Goal: Information Seeking & Learning: Learn about a topic

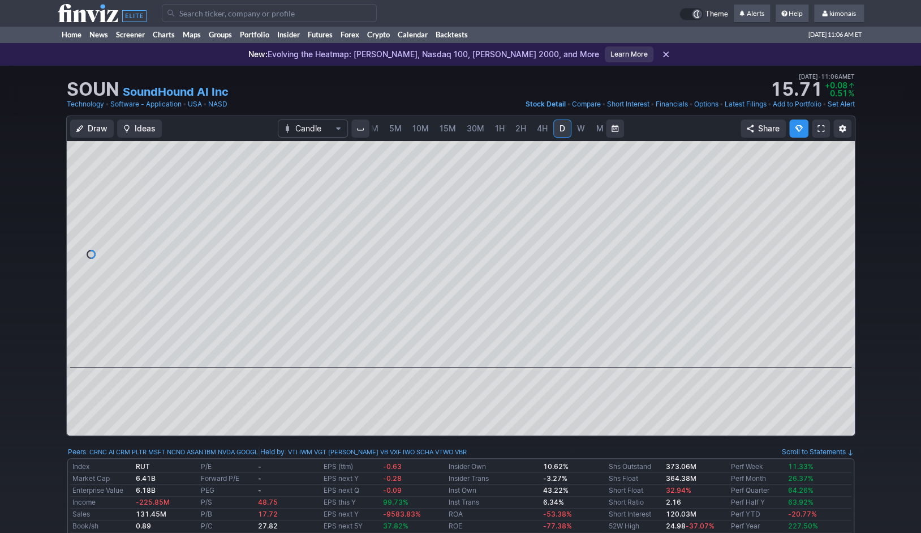
click at [373, 130] on div "1M 2M 3M 5M 10M 15M 30M 1H 2H 4H D W M" at bounding box center [487, 128] width 275 height 23
click at [373, 130] on span "3M" at bounding box center [372, 128] width 12 height 10
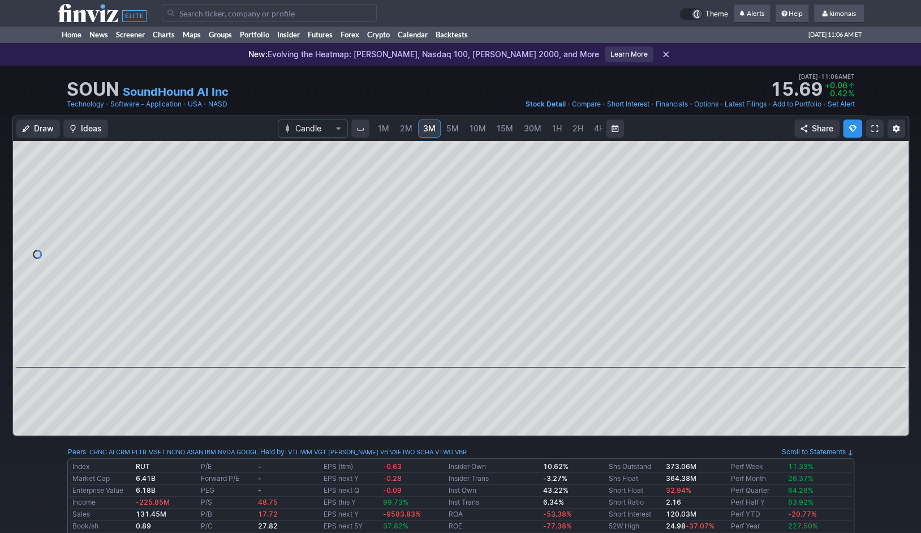
click at [446, 124] on span "5M" at bounding box center [452, 128] width 12 height 10
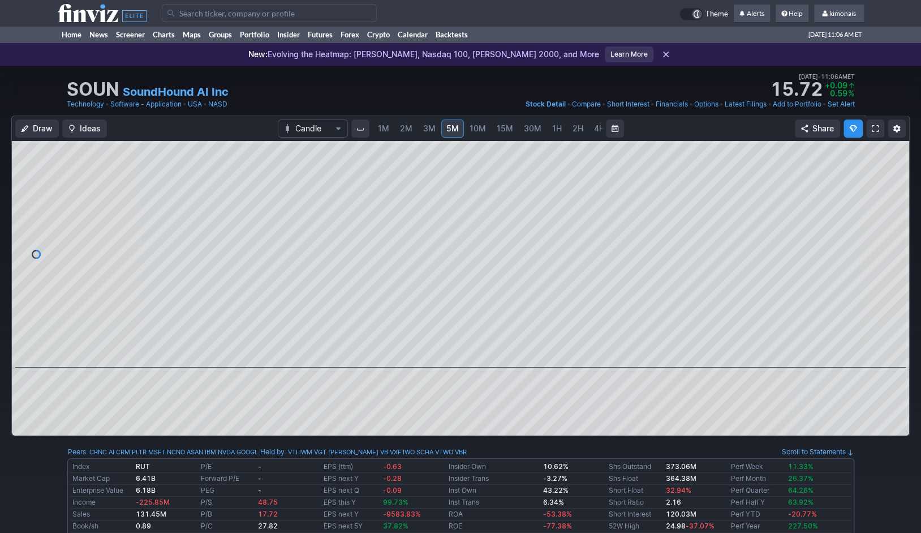
click at [426, 127] on span "3M" at bounding box center [429, 128] width 12 height 10
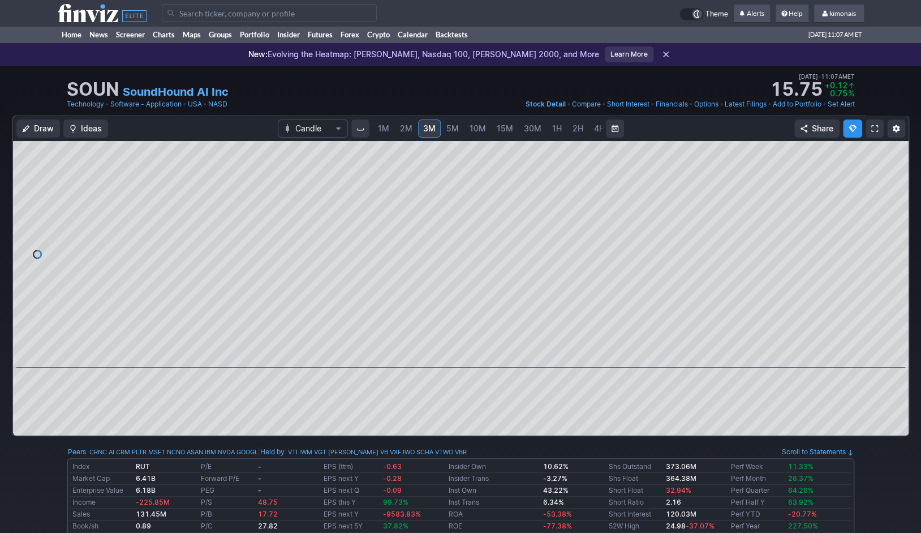
click at [381, 129] on span "1M" at bounding box center [383, 128] width 11 height 10
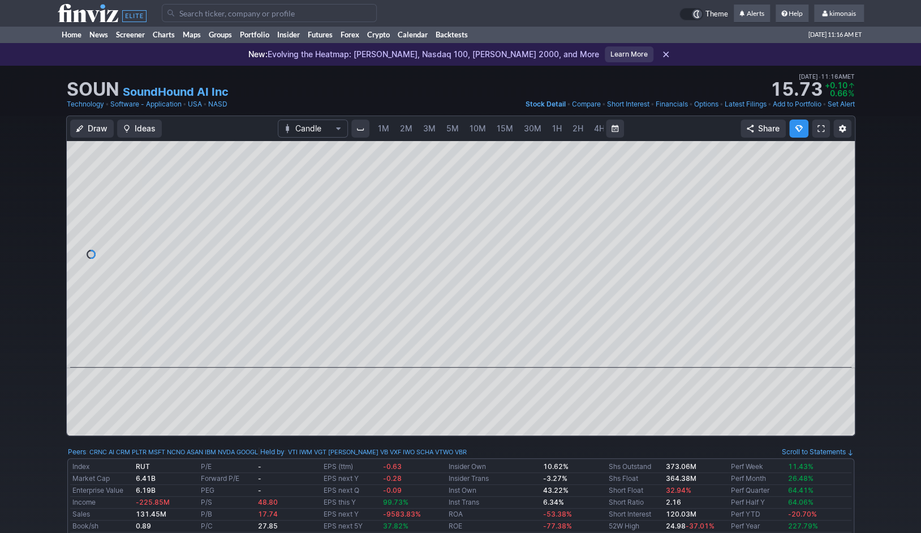
scroll to position [0, 57]
click at [371, 134] on link "3M" at bounding box center [372, 128] width 23 height 18
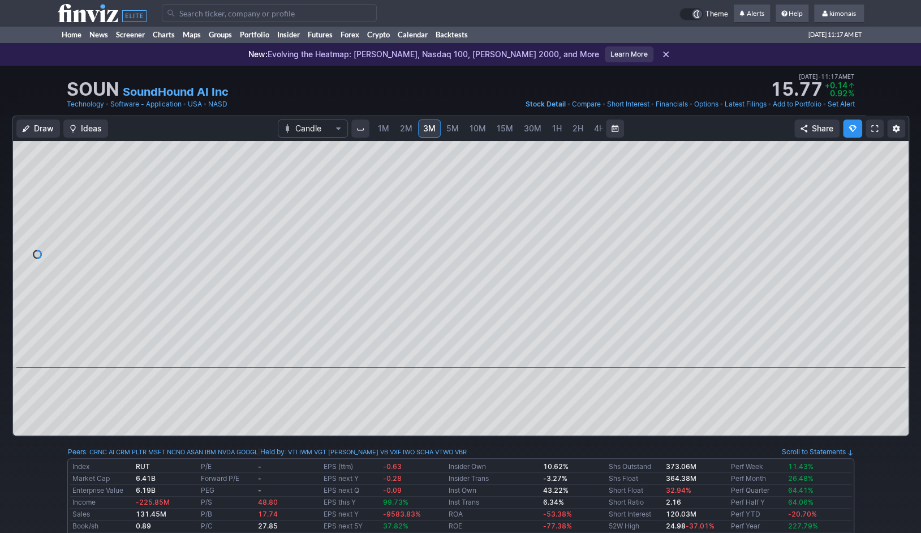
click at [383, 130] on span "1M" at bounding box center [383, 128] width 11 height 10
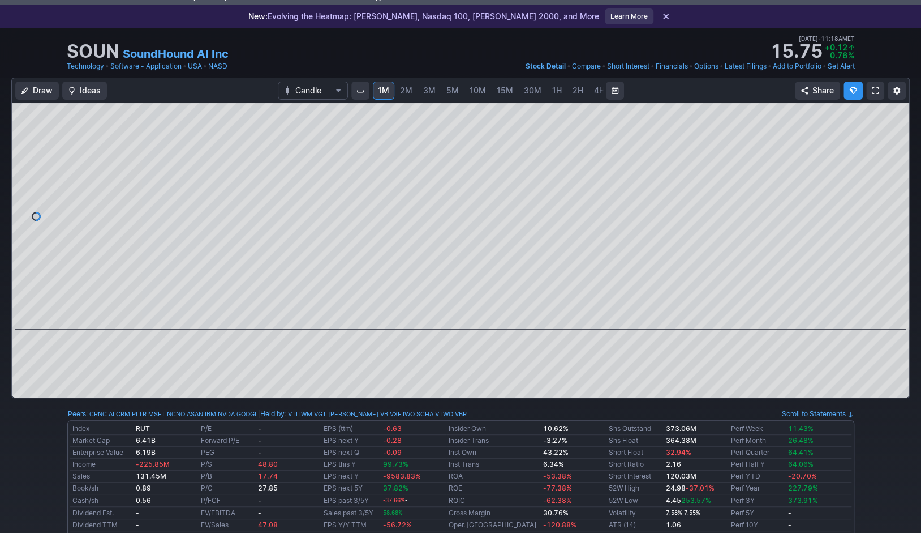
scroll to position [51, 0]
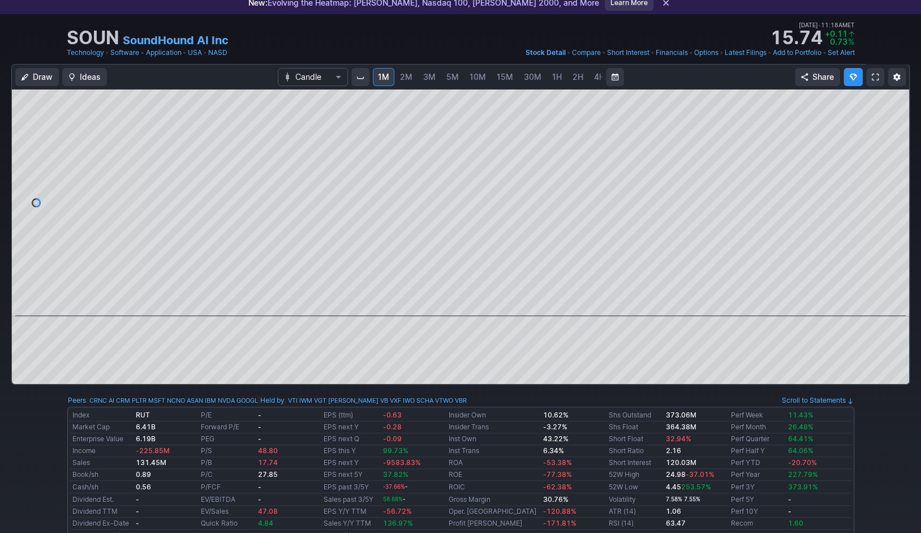
click at [424, 81] on span "3M" at bounding box center [429, 76] width 12 height 11
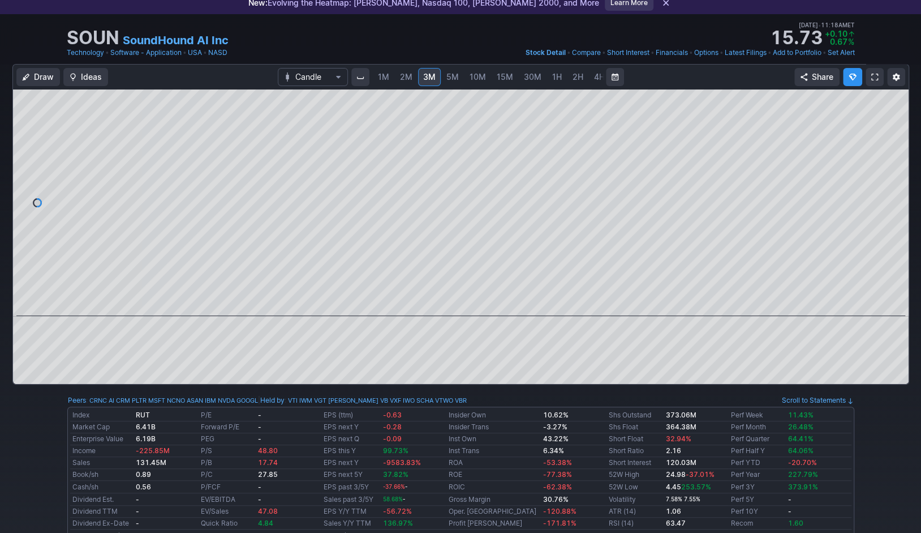
click at [446, 77] on span "5M" at bounding box center [452, 77] width 12 height 10
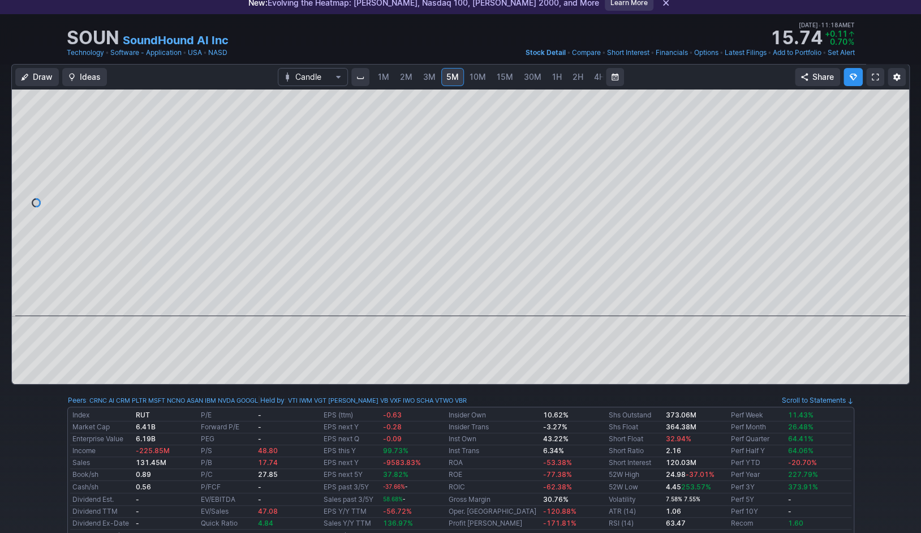
click at [497, 78] on span "15M" at bounding box center [505, 77] width 16 height 10
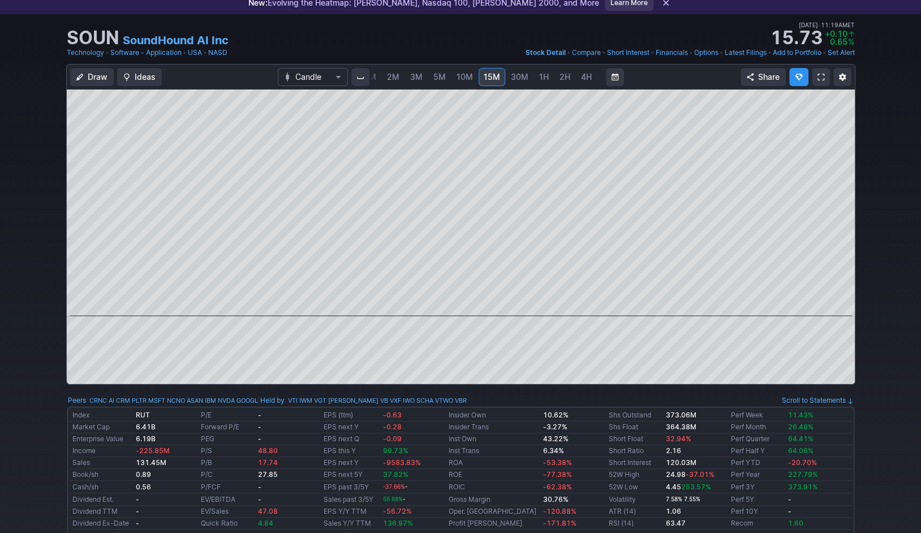
click at [371, 76] on span "1M" at bounding box center [370, 77] width 11 height 10
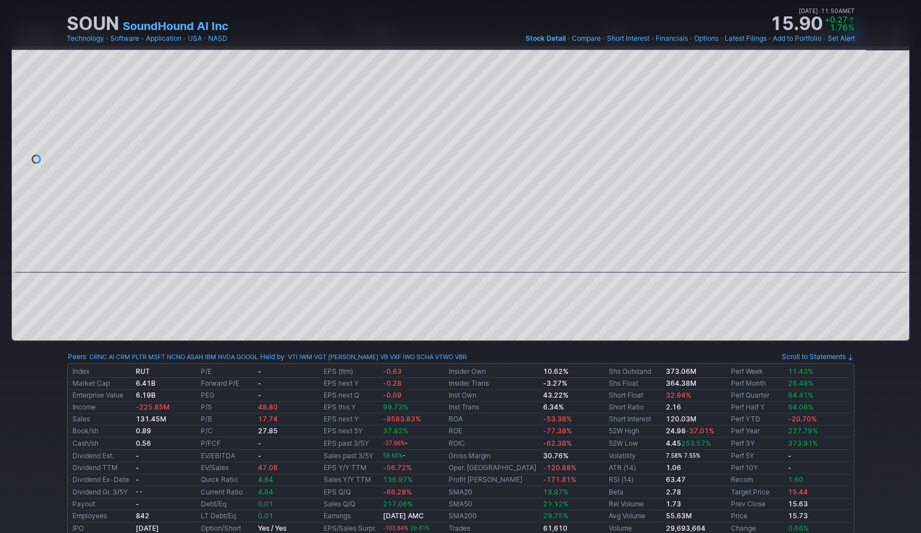
scroll to position [94, 0]
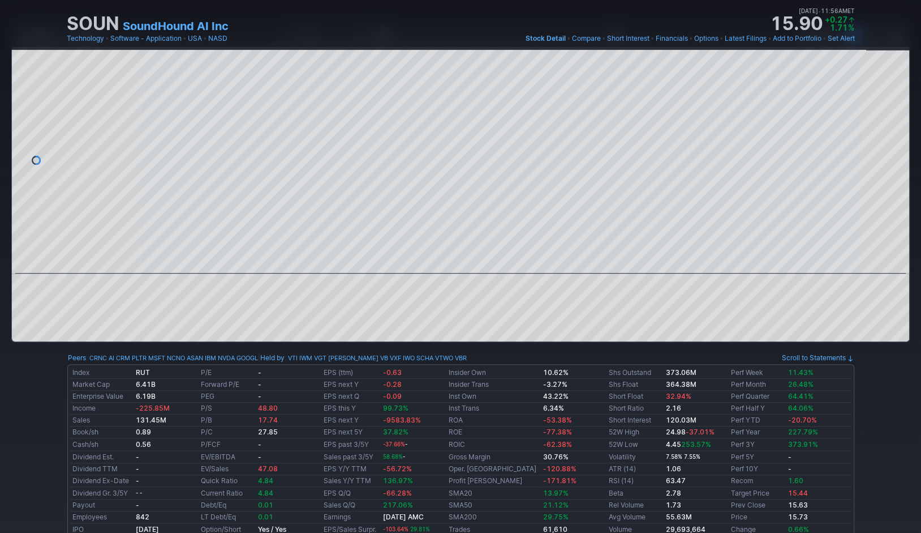
click at [373, 25] on link "1M" at bounding box center [384, 34] width 22 height 18
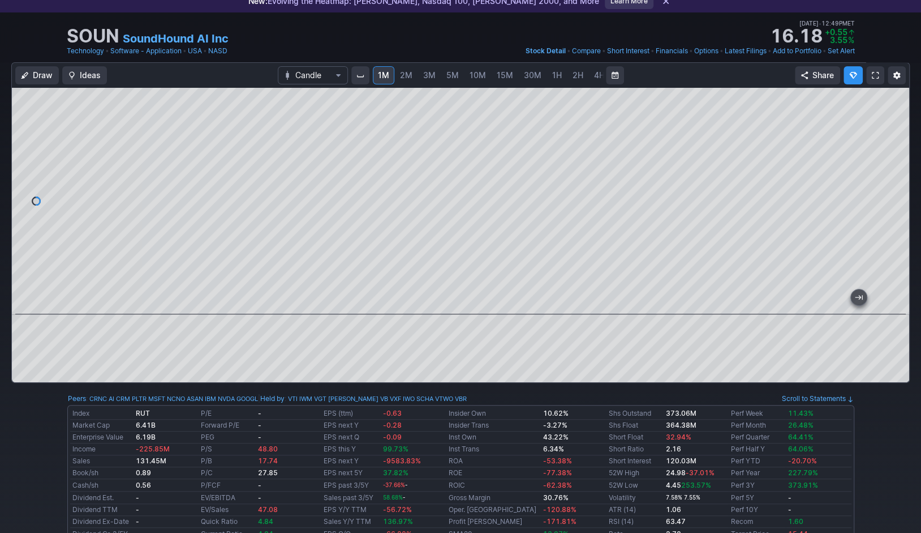
scroll to position [57, 0]
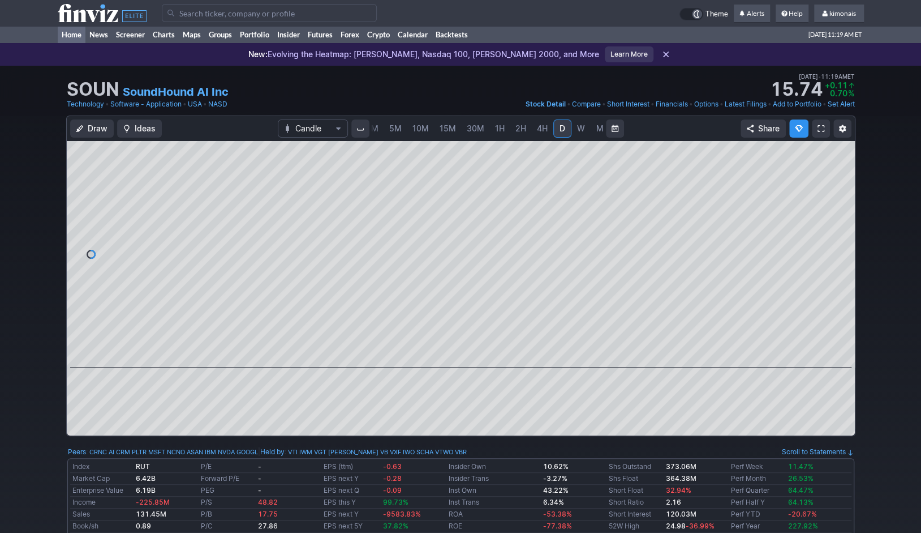
click at [72, 31] on link "Home" at bounding box center [72, 34] width 28 height 17
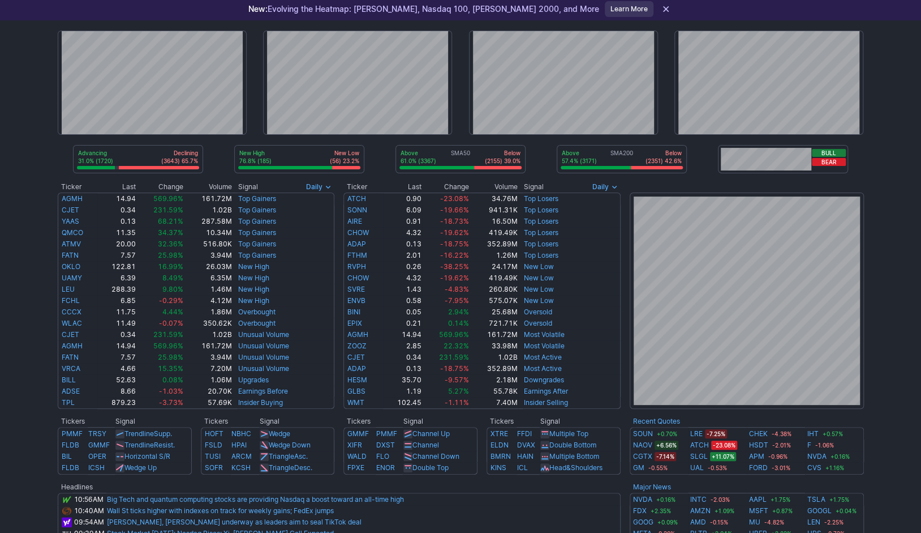
scroll to position [32, 0]
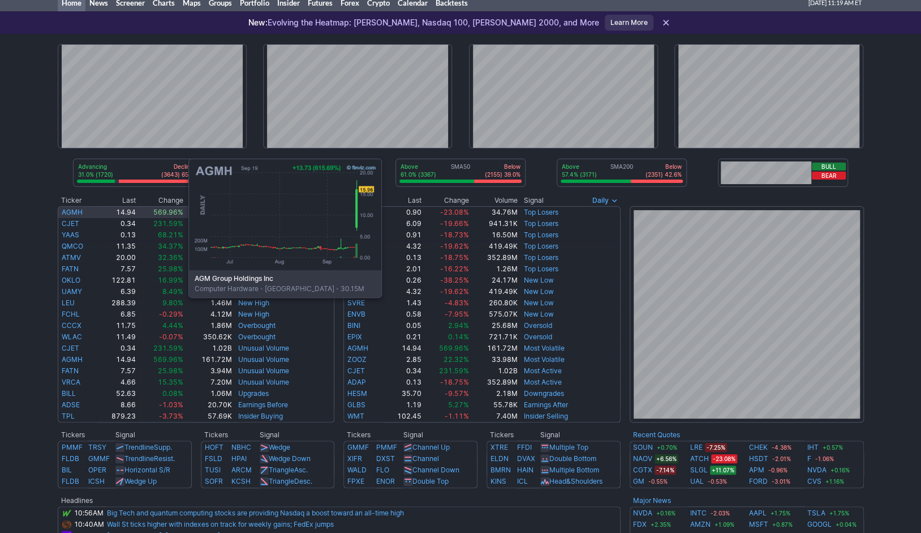
click at [75, 212] on link "AGMH" at bounding box center [72, 212] width 21 height 8
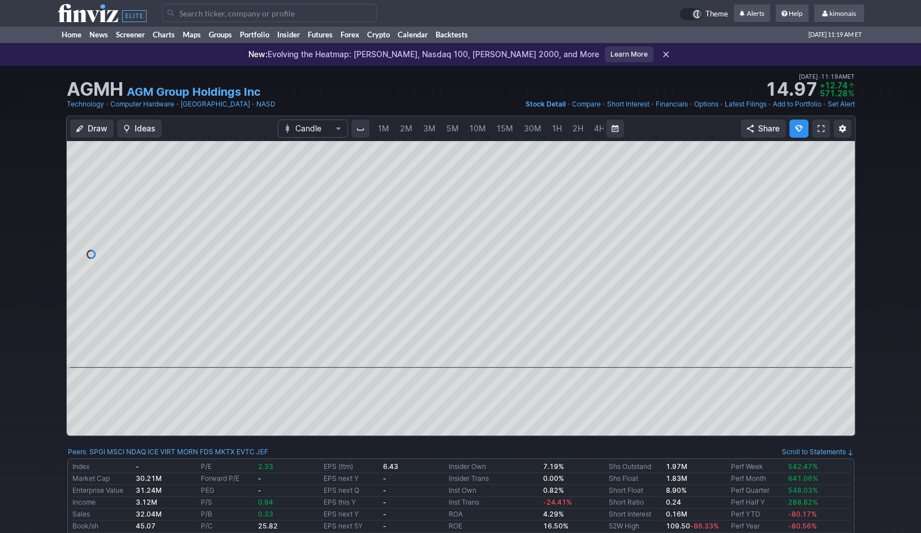
scroll to position [0, 57]
click at [74, 40] on link "Home" at bounding box center [72, 34] width 28 height 17
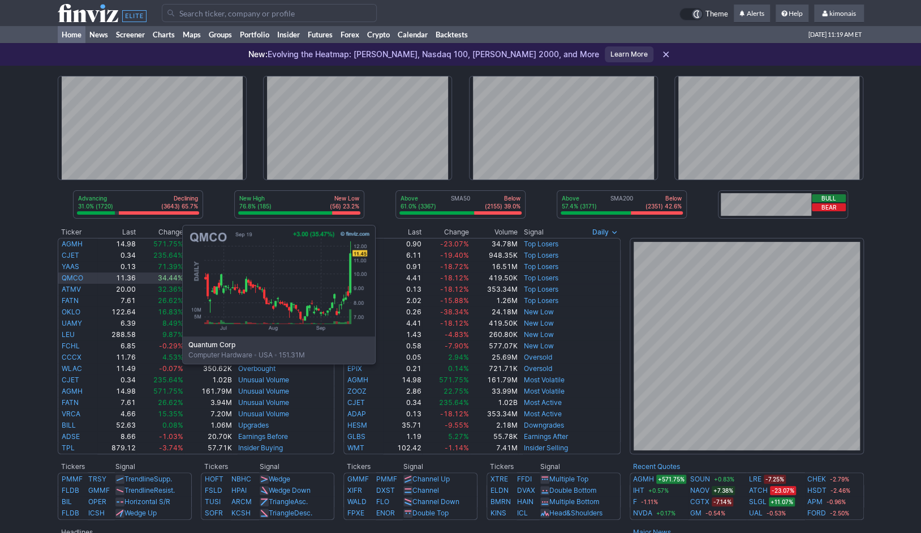
click at [69, 278] on link "QMCO" at bounding box center [73, 277] width 22 height 8
